Goal: Connect with others: Connect with other users

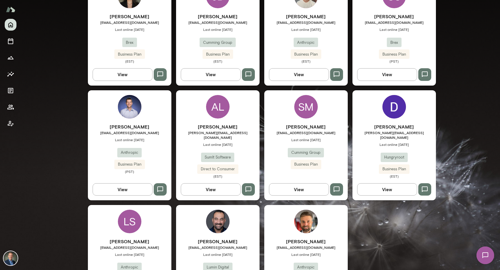
scroll to position [791, 0]
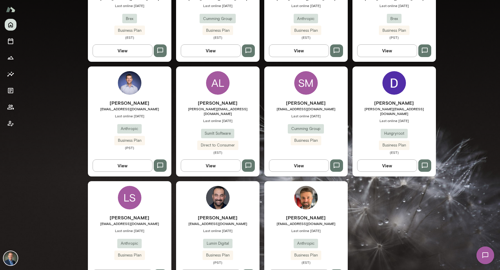
click at [245, 228] on span "Last online [DATE]" at bounding box center [217, 230] width 83 height 5
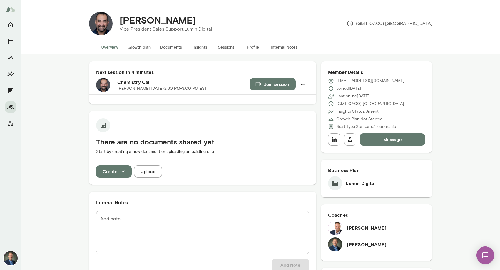
click at [283, 48] on button "Internal Notes" at bounding box center [284, 47] width 36 height 14
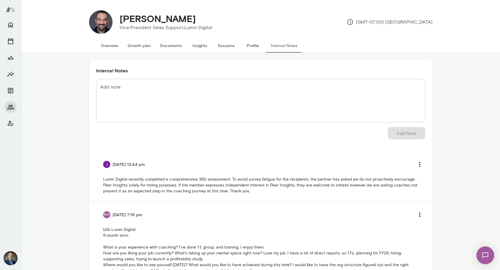
scroll to position [2, 0]
click at [108, 47] on button "Overview" at bounding box center [109, 45] width 27 height 14
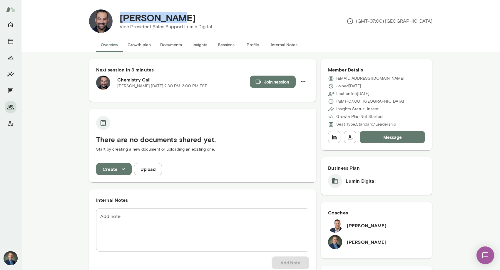
drag, startPoint x: 171, startPoint y: 19, endPoint x: 117, endPoint y: 18, distance: 53.2
click at [118, 18] on div "[PERSON_NAME]" at bounding box center [166, 17] width 102 height 11
copy h4 "[PERSON_NAME]"
click at [265, 83] on button "Join session" at bounding box center [273, 81] width 46 height 12
